Goal: Find contact information: Obtain details needed to contact an individual or organization

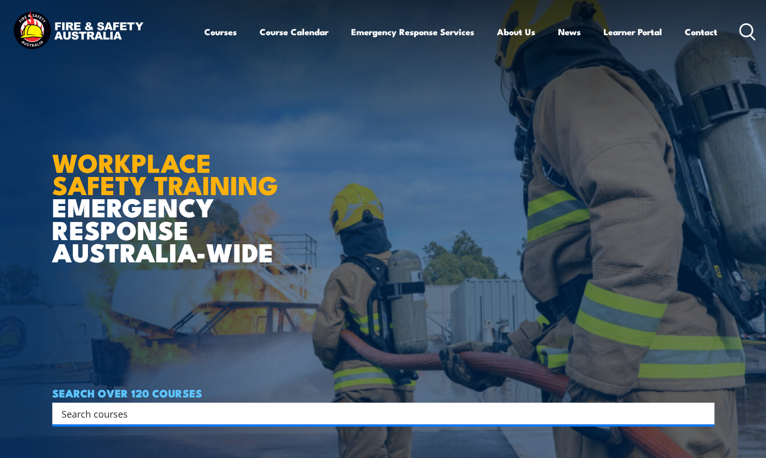
click at [201, 416] on input "Search input" at bounding box center [377, 413] width 630 height 16
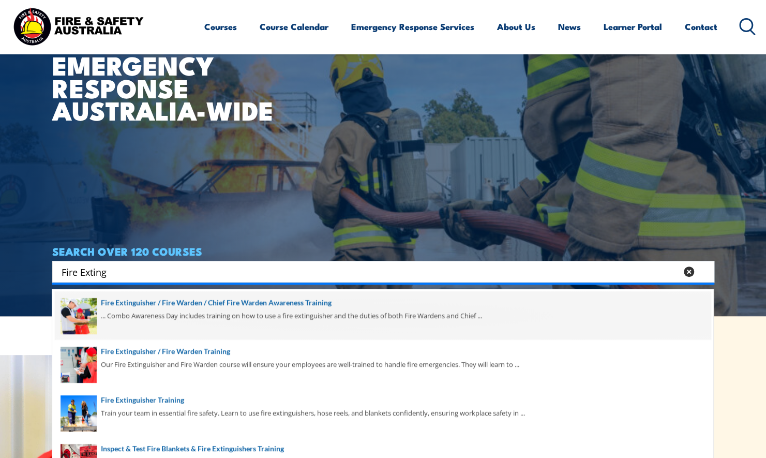
scroll to position [207, 0]
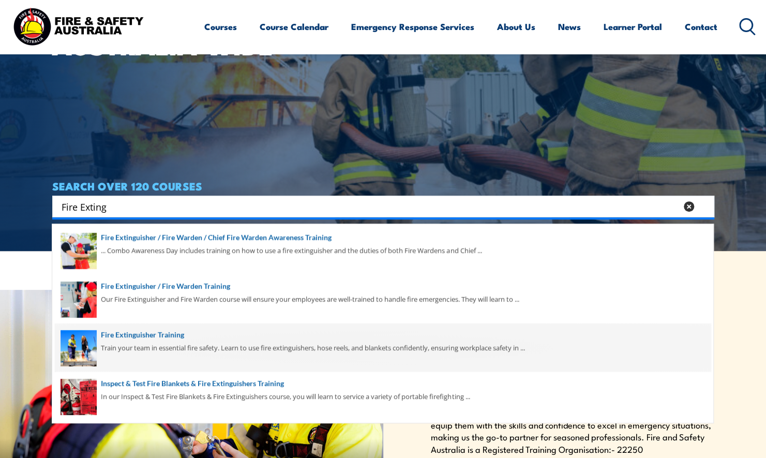
type input "Fire Exting"
click at [154, 338] on span at bounding box center [382, 347] width 655 height 49
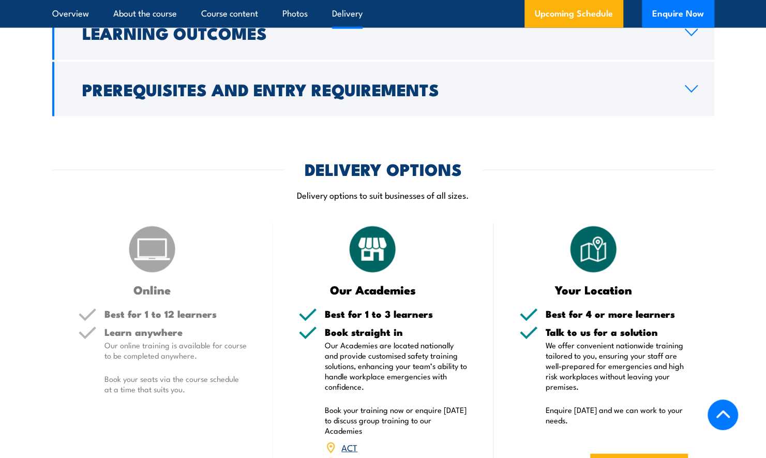
scroll to position [1499, 0]
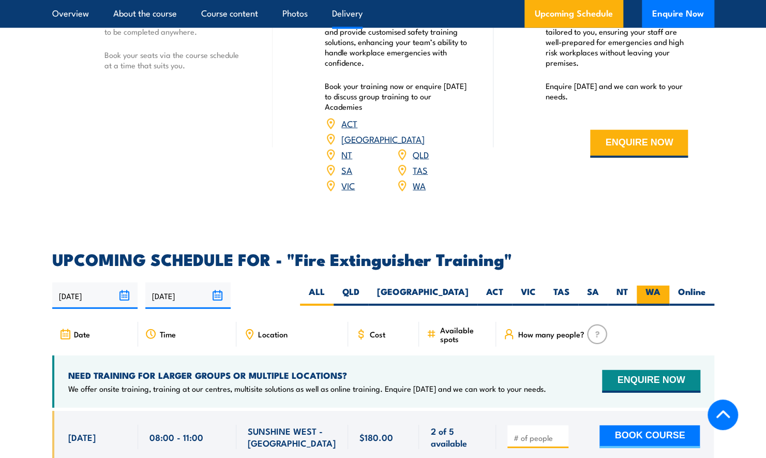
click at [646, 285] on label "WA" at bounding box center [652, 295] width 33 height 20
click at [660, 285] on input "WA" at bounding box center [663, 288] width 7 height 7
radio input "true"
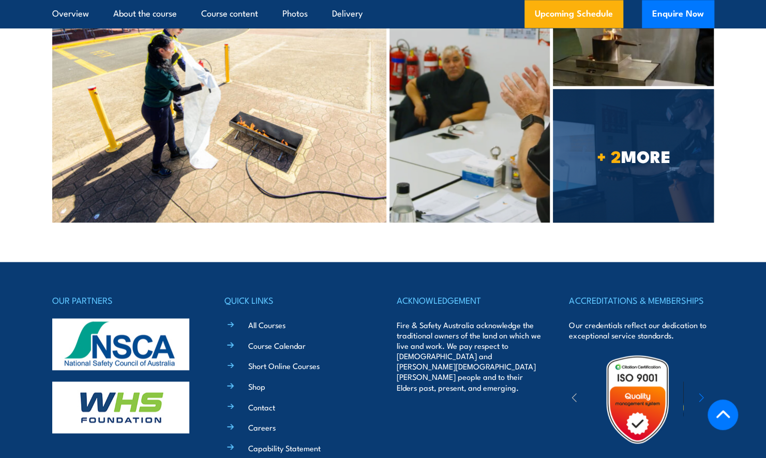
scroll to position [3063, 0]
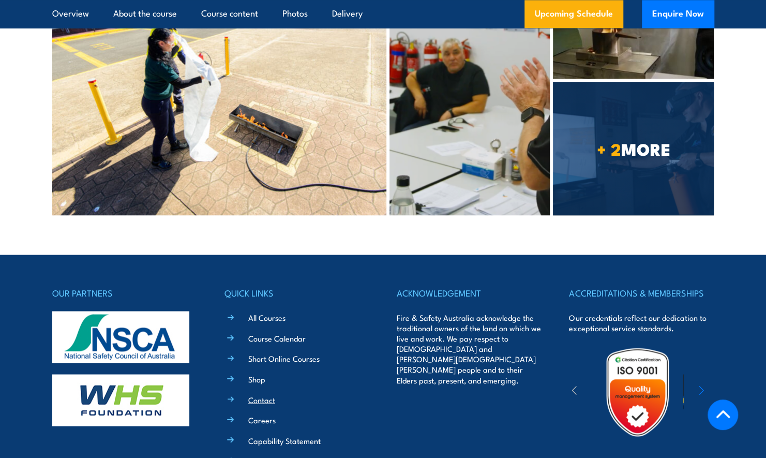
click at [266, 393] on link "Contact" at bounding box center [261, 398] width 27 height 11
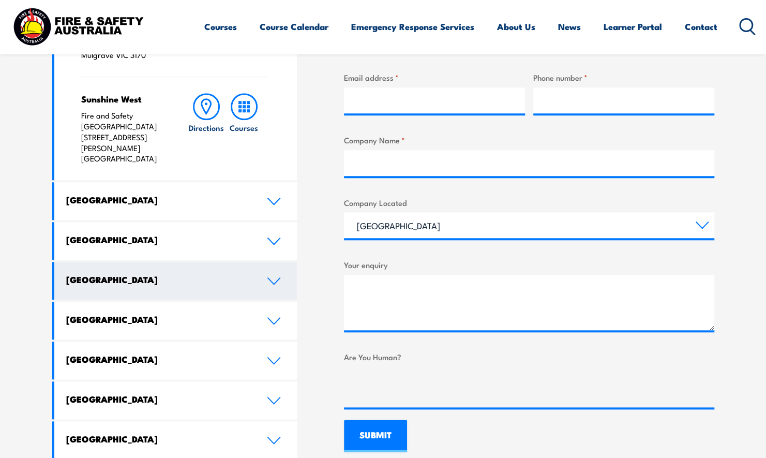
click at [283, 262] on link "[GEOGRAPHIC_DATA]" at bounding box center [175, 281] width 243 height 38
